Goal: Information Seeking & Learning: Learn about a topic

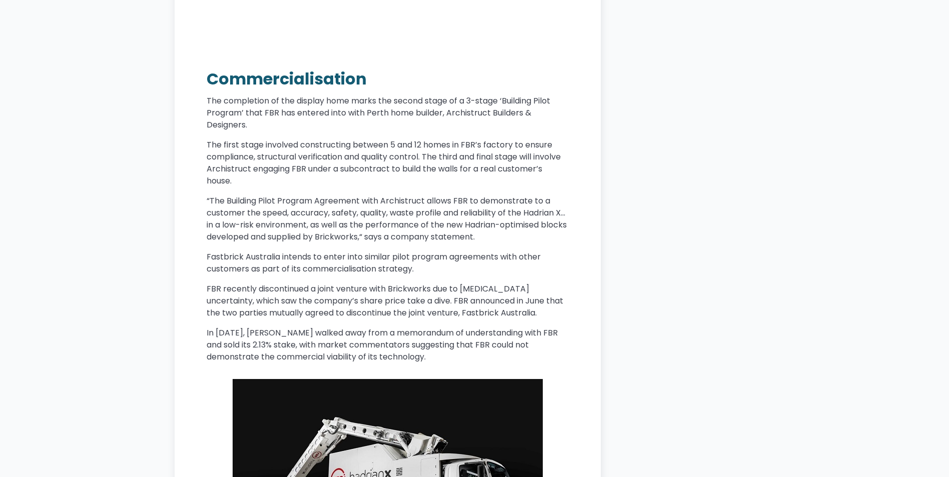
scroll to position [2401, 0]
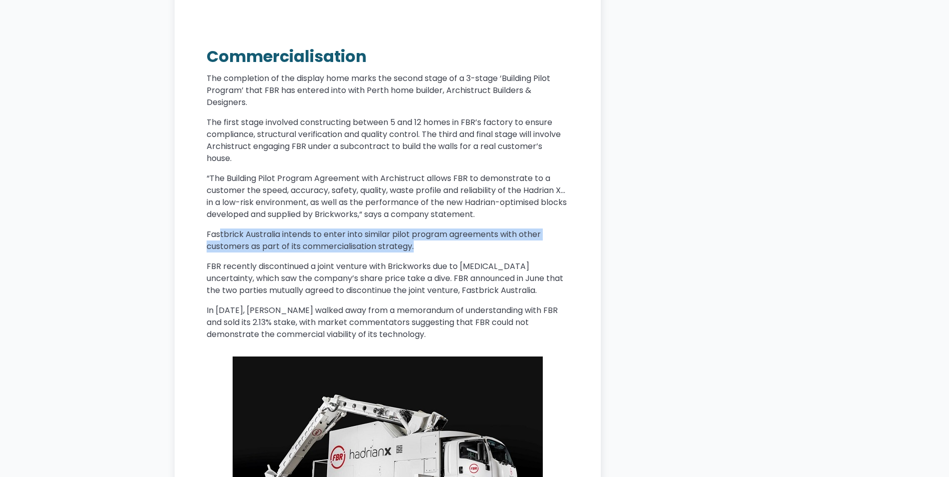
drag, startPoint x: 228, startPoint y: 224, endPoint x: 441, endPoint y: 230, distance: 212.7
click at [441, 230] on p "Fastbrick Australia intends to enter into similar pilot program agreements with…" at bounding box center [388, 241] width 362 height 24
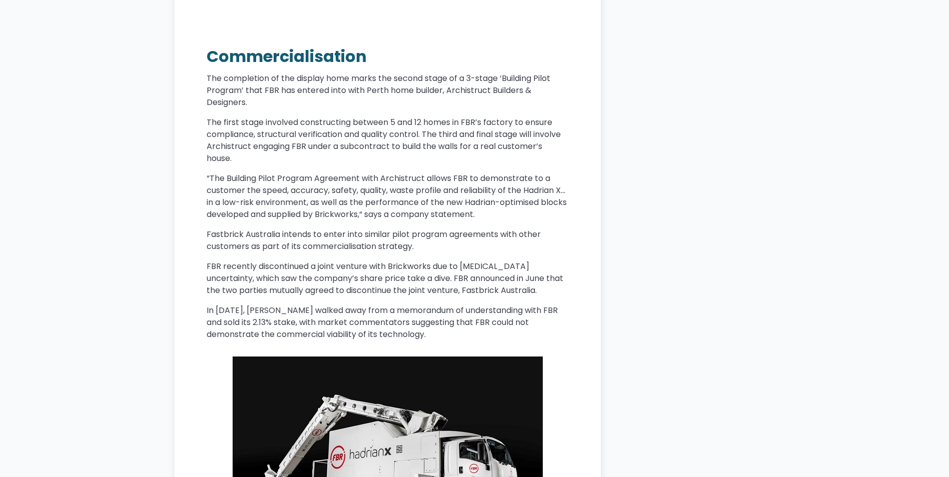
drag, startPoint x: 433, startPoint y: 229, endPoint x: 345, endPoint y: 236, distance: 88.3
click at [345, 236] on p "Fastbrick Australia intends to enter into similar pilot program agreements with…" at bounding box center [388, 241] width 362 height 24
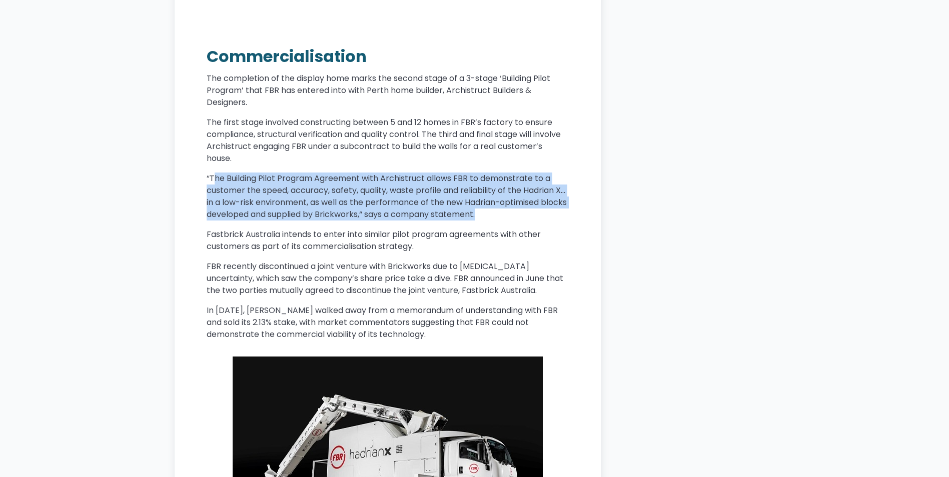
drag, startPoint x: 214, startPoint y: 169, endPoint x: 510, endPoint y: 208, distance: 298.8
click at [510, 208] on p "“The Building Pilot Program Agreement with Archistruct allows FBR to demonstrat…" at bounding box center [388, 197] width 362 height 48
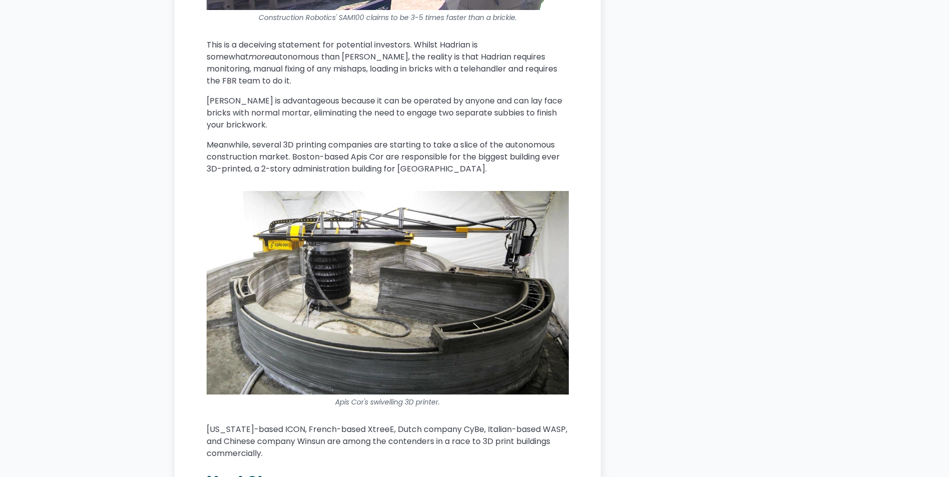
scroll to position [4352, 0]
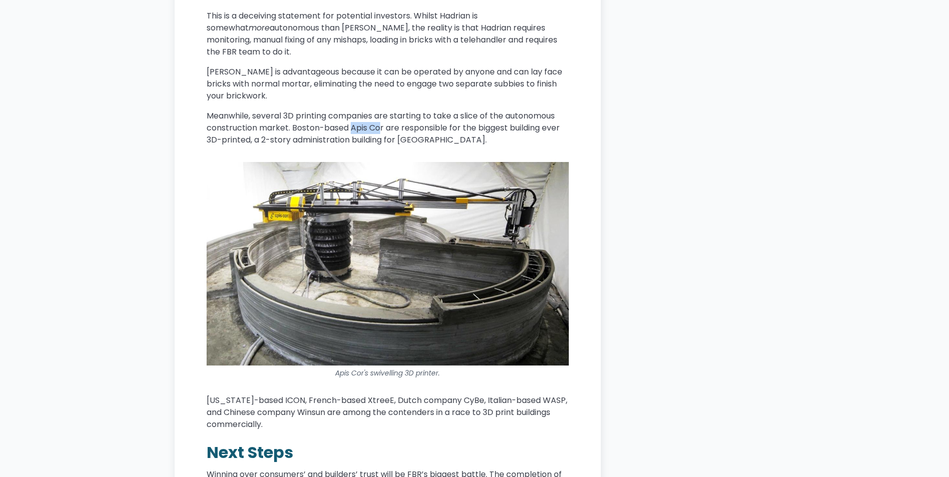
drag, startPoint x: 351, startPoint y: 78, endPoint x: 382, endPoint y: 78, distance: 31.0
click at [382, 110] on p "Meanwhile, several 3D printing companies are starting to take a slice of the au…" at bounding box center [388, 128] width 362 height 36
drag, startPoint x: 382, startPoint y: 78, endPoint x: 384, endPoint y: 83, distance: 5.9
click at [384, 110] on p "Meanwhile, several 3D printing companies are starting to take a slice of the au…" at bounding box center [388, 128] width 362 height 36
drag, startPoint x: 385, startPoint y: 79, endPoint x: 352, endPoint y: 80, distance: 33.0
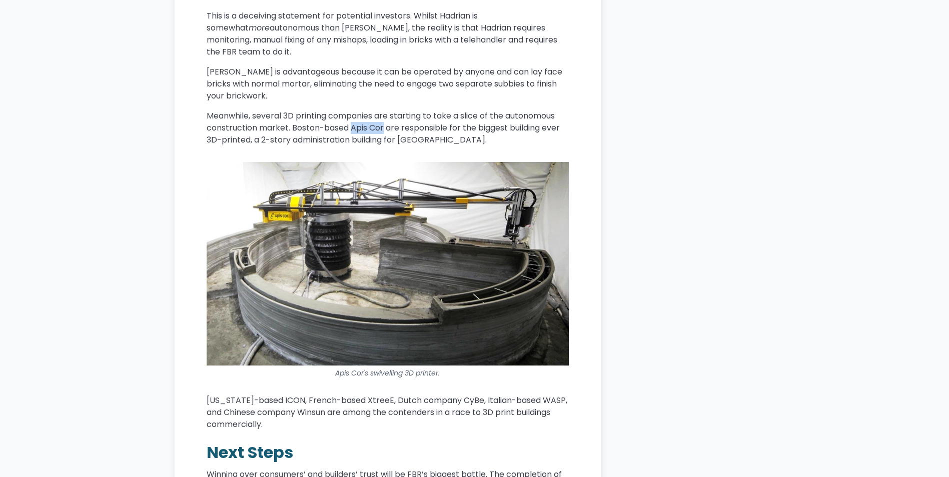
click at [352, 110] on p "Meanwhile, several 3D printing companies are starting to take a slice of the au…" at bounding box center [388, 128] width 362 height 36
copy p "Apis Cor"
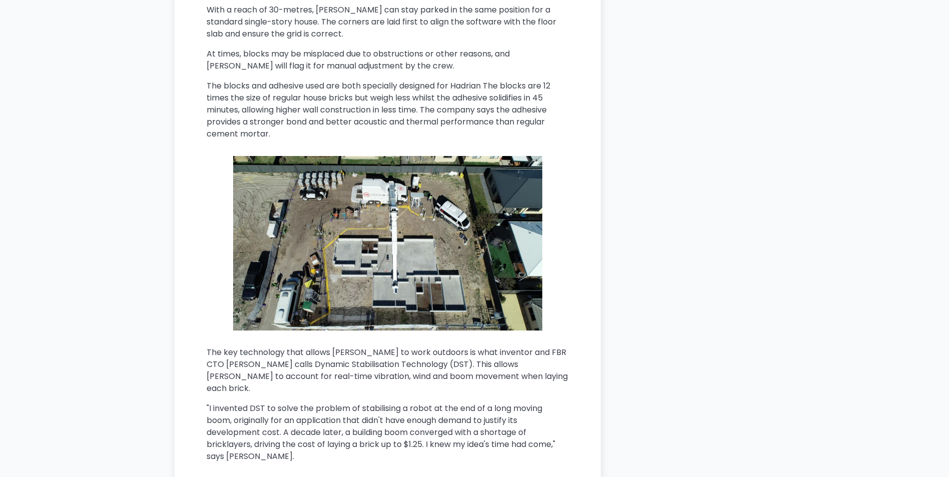
scroll to position [1947, 0]
